Goal: Information Seeking & Learning: Understand process/instructions

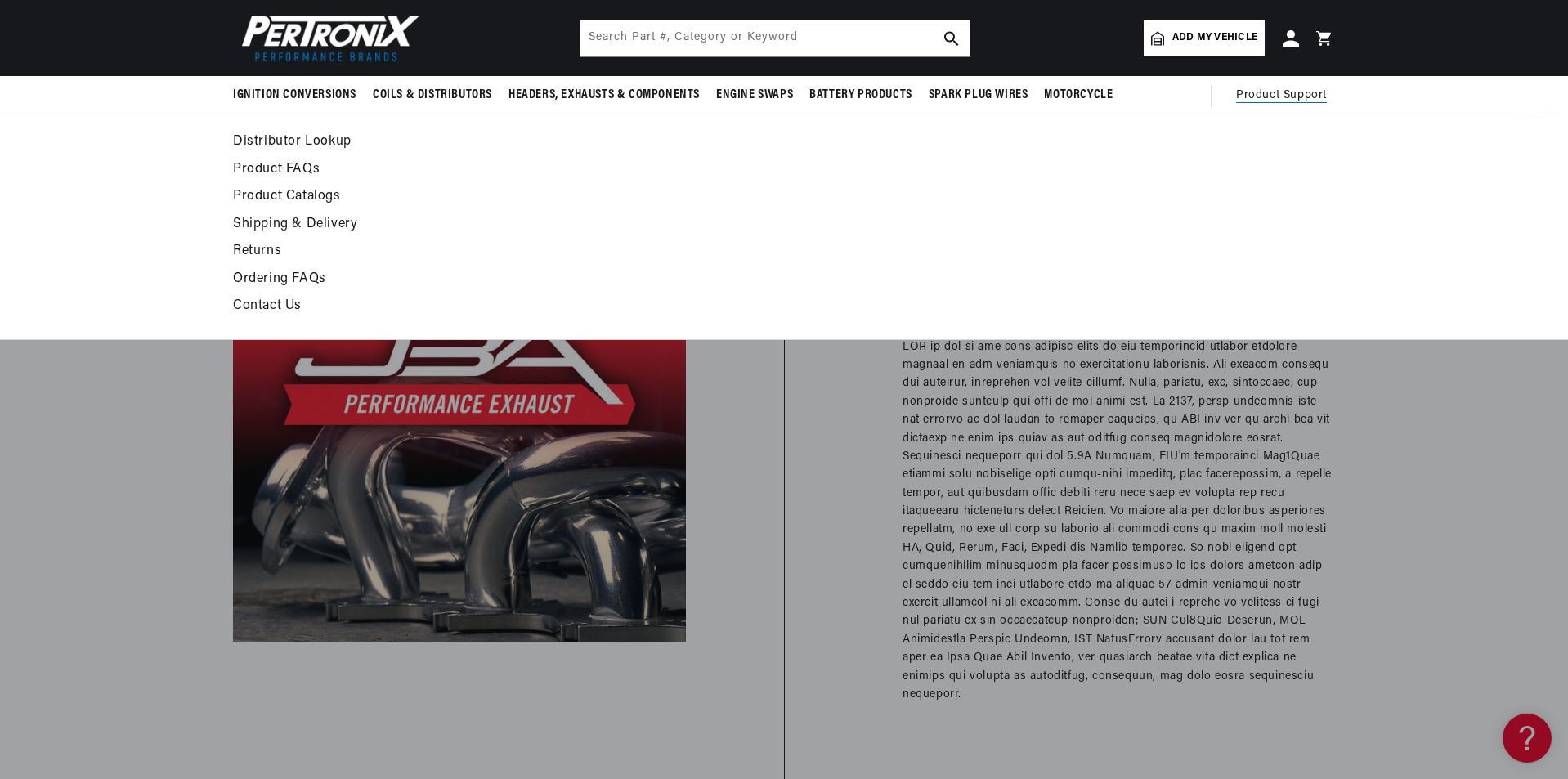
click at [291, 220] on link "Shipping & Delivery" at bounding box center [634, 224] width 804 height 23
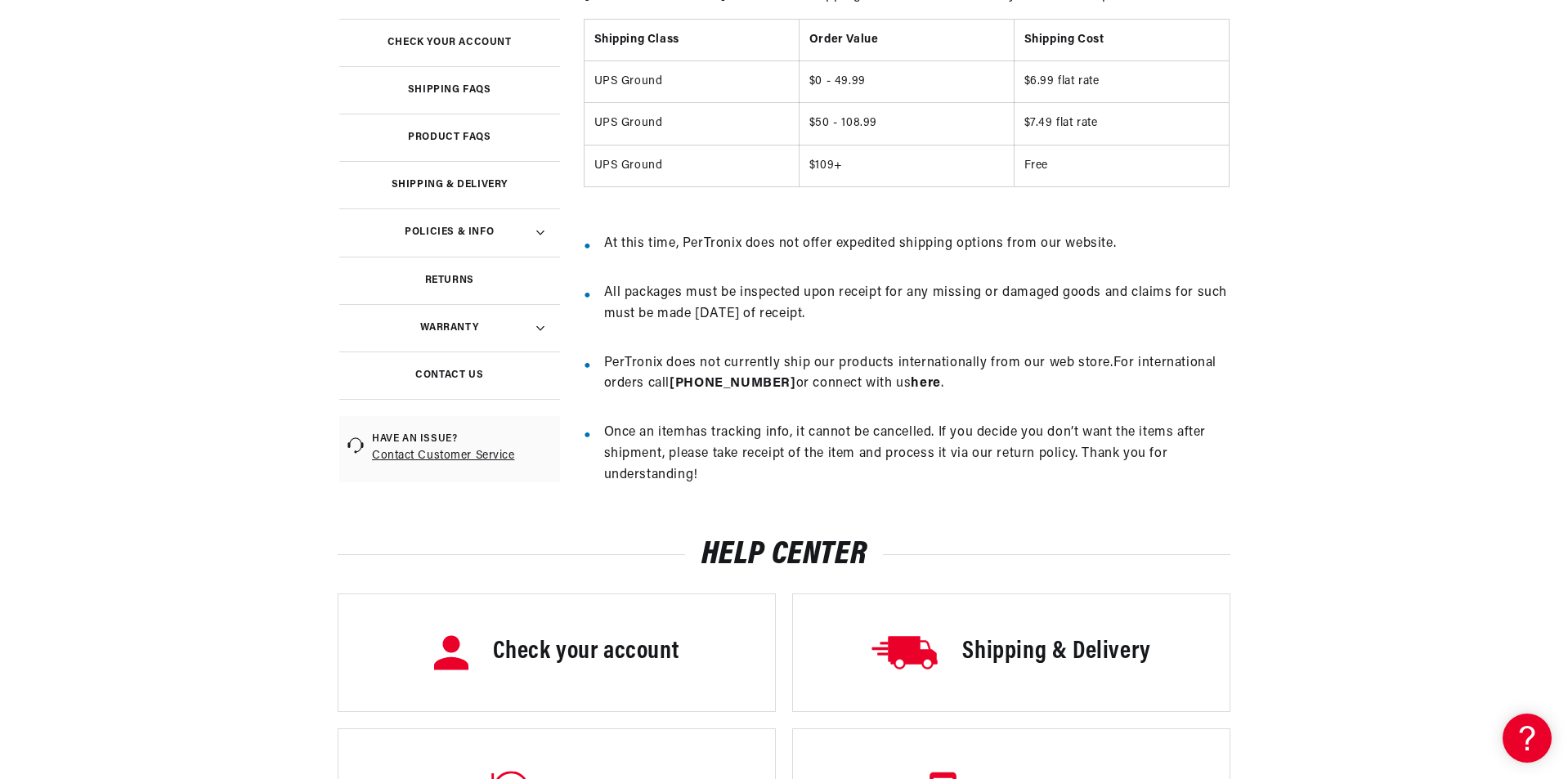
click at [535, 334] on summary "Warranty" at bounding box center [450, 328] width 221 height 48
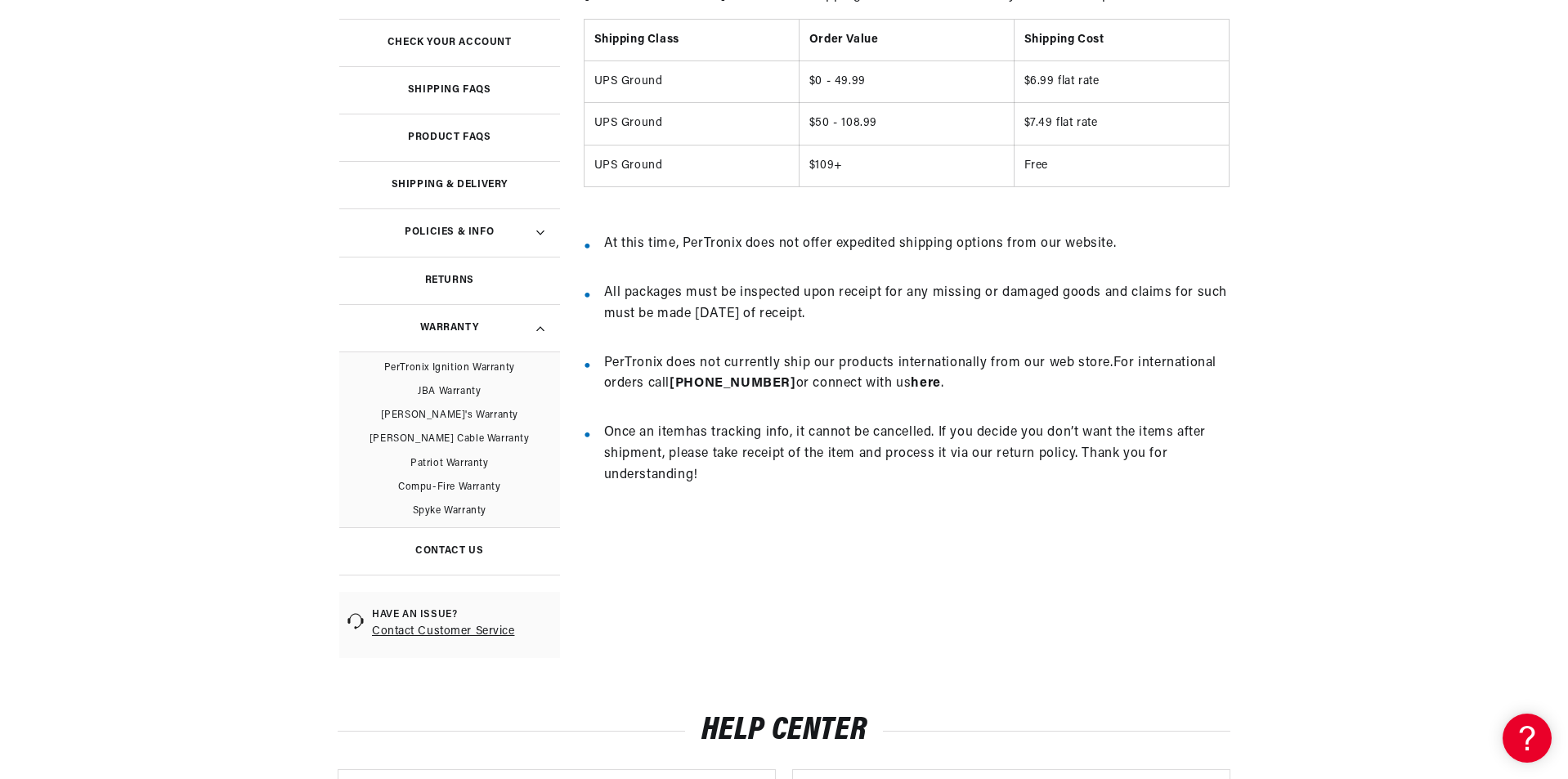
click at [461, 386] on link "JBA Warranty" at bounding box center [450, 392] width 221 height 24
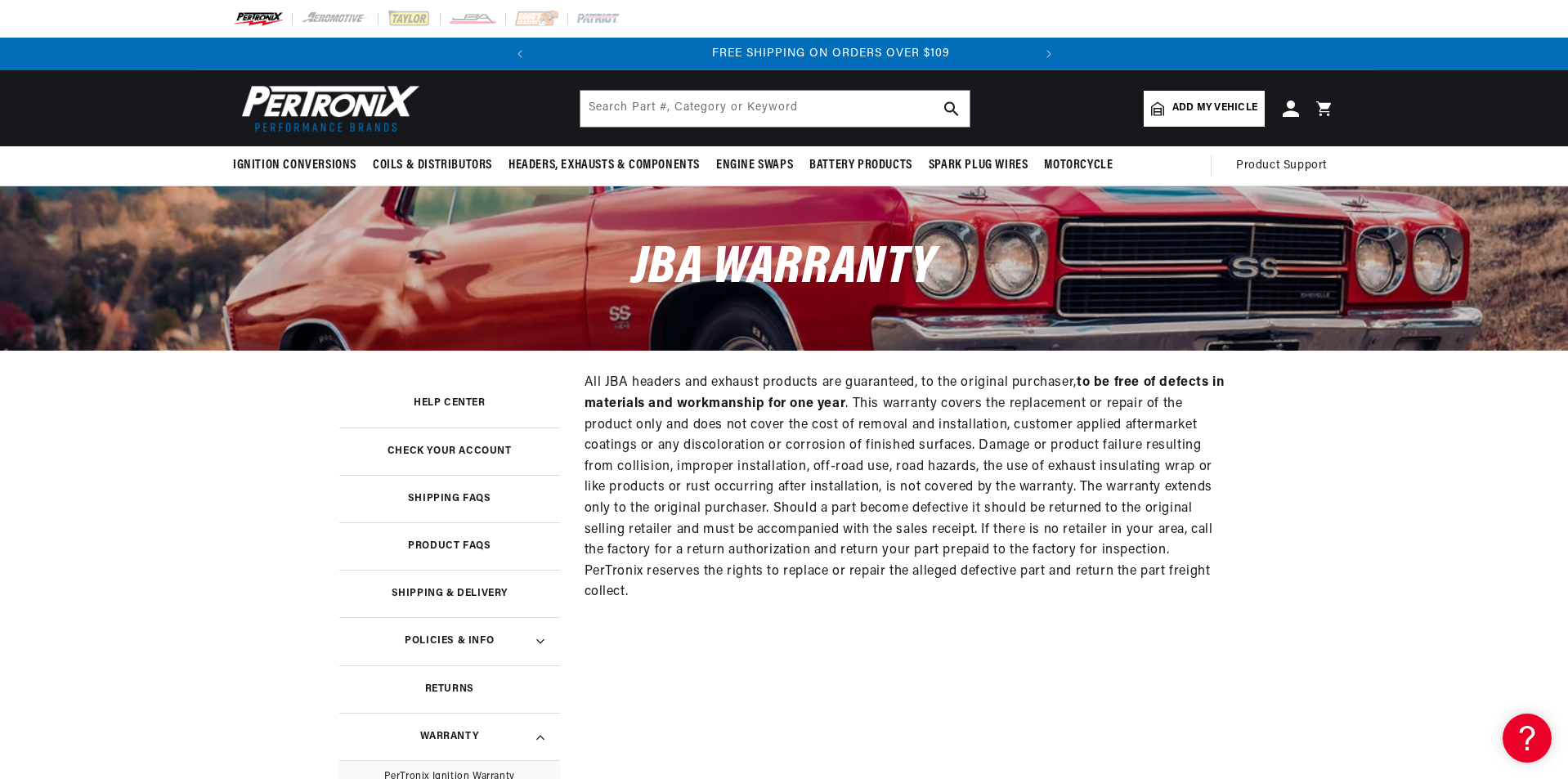
scroll to position [0, 492]
